Goal: Task Accomplishment & Management: Manage account settings

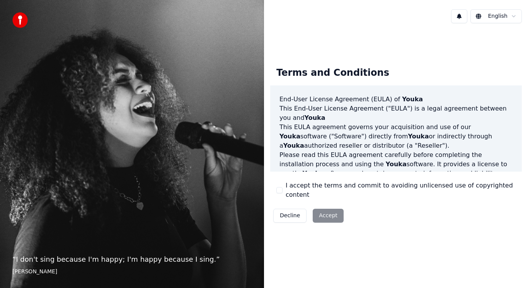
click at [279, 190] on button "I accept the terms and commit to avoiding unlicensed use of copyrighted content" at bounding box center [280, 190] width 6 height 6
click at [331, 210] on button "Accept" at bounding box center [328, 216] width 31 height 14
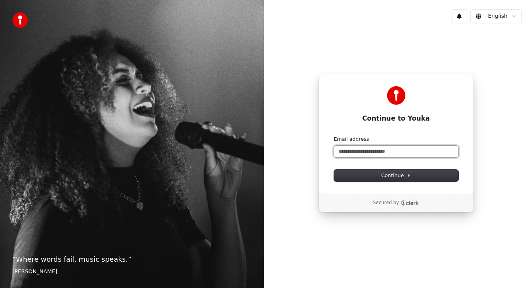
click at [348, 149] on input "Email address" at bounding box center [396, 152] width 125 height 12
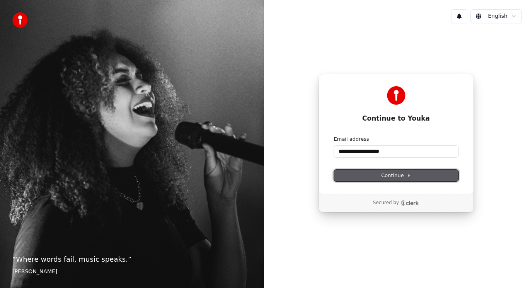
click at [393, 173] on span "Continue" at bounding box center [395, 175] width 29 height 7
type input "**********"
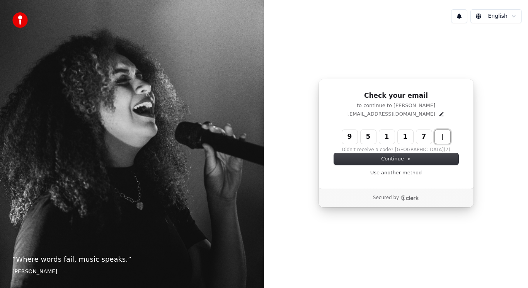
type input "******"
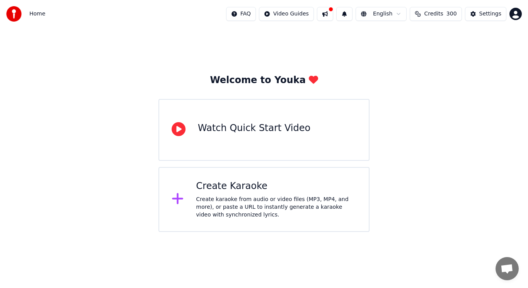
click at [331, 12] on button at bounding box center [325, 14] width 16 height 14
click at [479, 53] on div "Welcome to Youka Watch Quick Start Video Create Karaoke Create karaoke from aud…" at bounding box center [264, 130] width 528 height 204
click at [240, 200] on div "Create karaoke from audio or video files (MP3, MP4, and more), or paste a URL t…" at bounding box center [276, 207] width 161 height 23
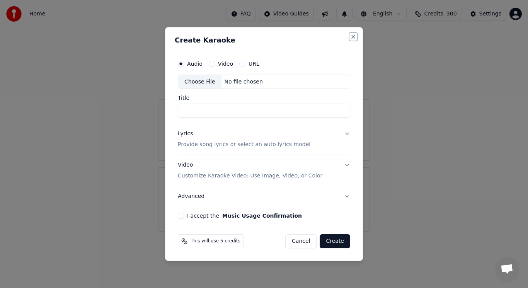
click at [352, 36] on button "Close" at bounding box center [353, 37] width 6 height 6
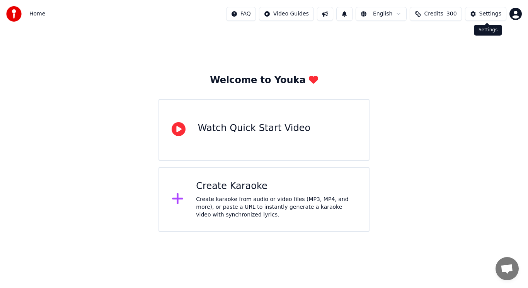
click at [488, 14] on div "Settings" at bounding box center [491, 14] width 22 height 8
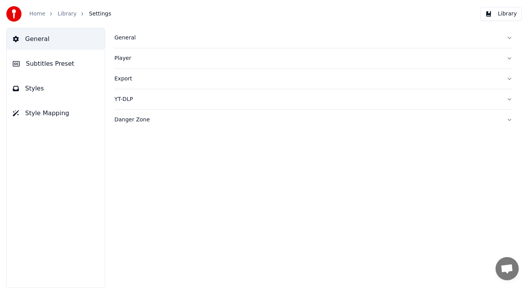
click at [122, 38] on div "General" at bounding box center [307, 38] width 386 height 8
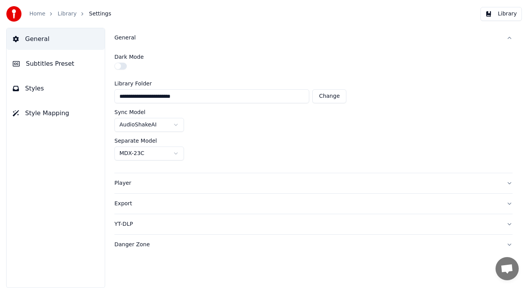
click at [56, 65] on span "Subtitles Preset" at bounding box center [50, 63] width 48 height 9
